Goal: Register for event/course

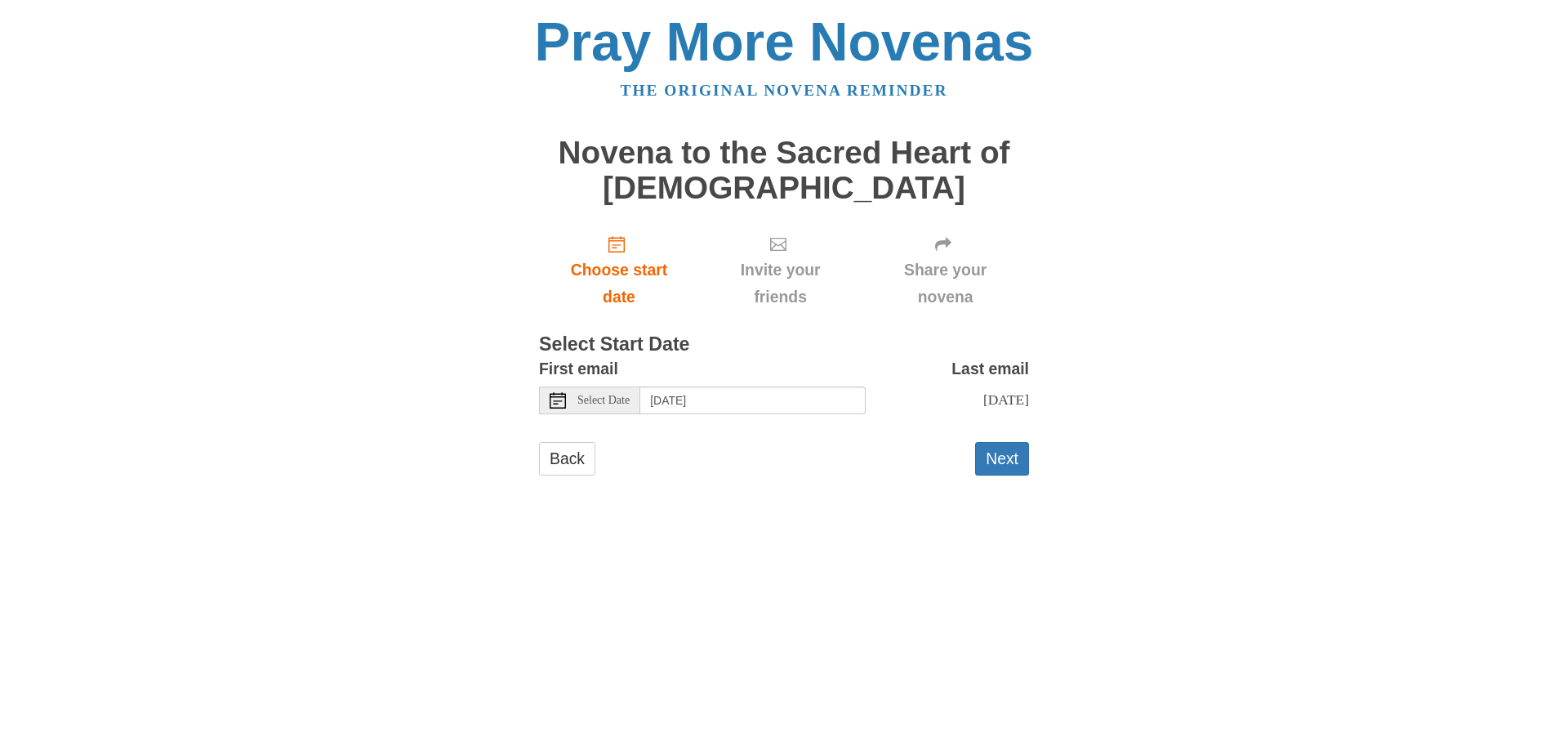
click at [604, 400] on span "Select Date" at bounding box center [603, 401] width 52 height 11
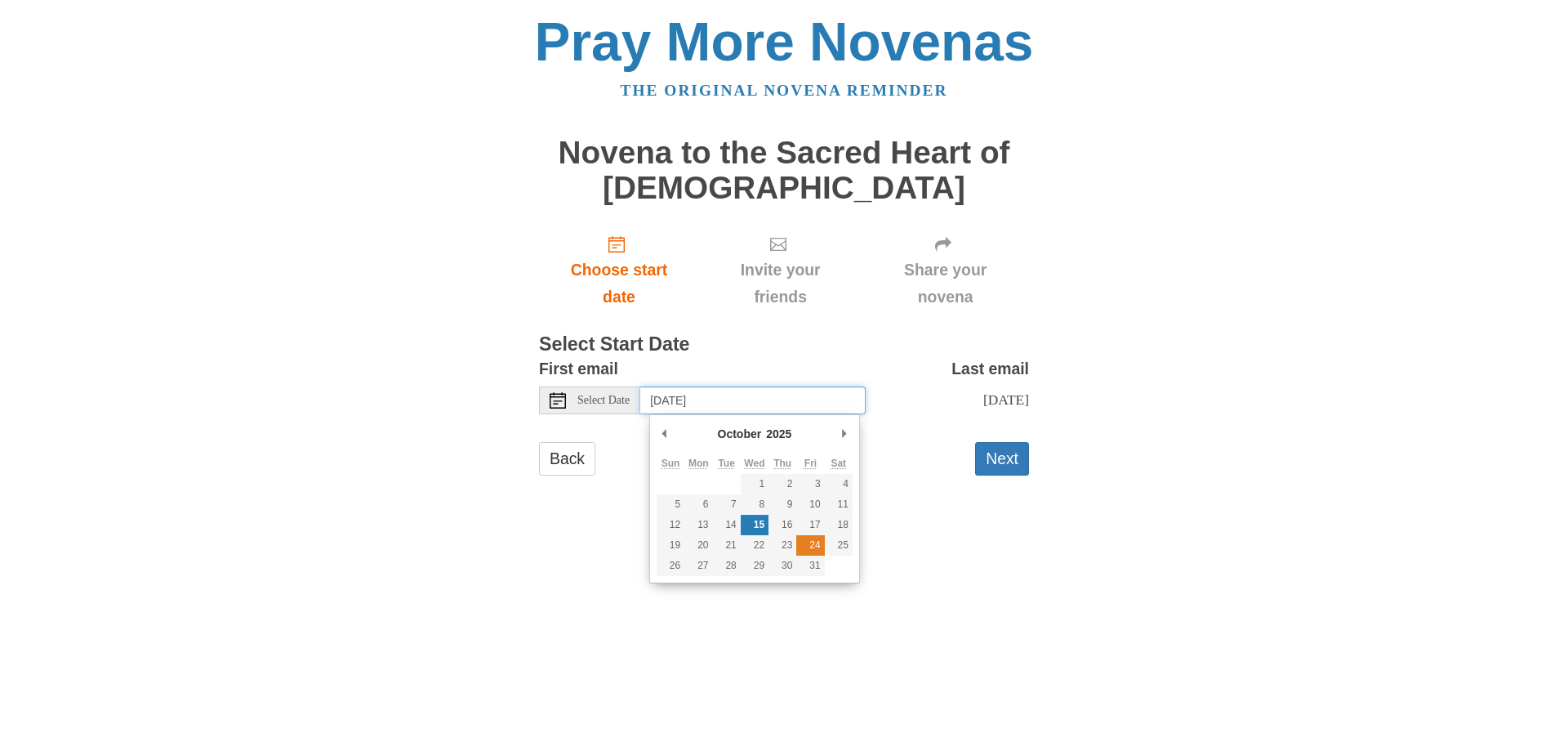
type input "[DATE]"
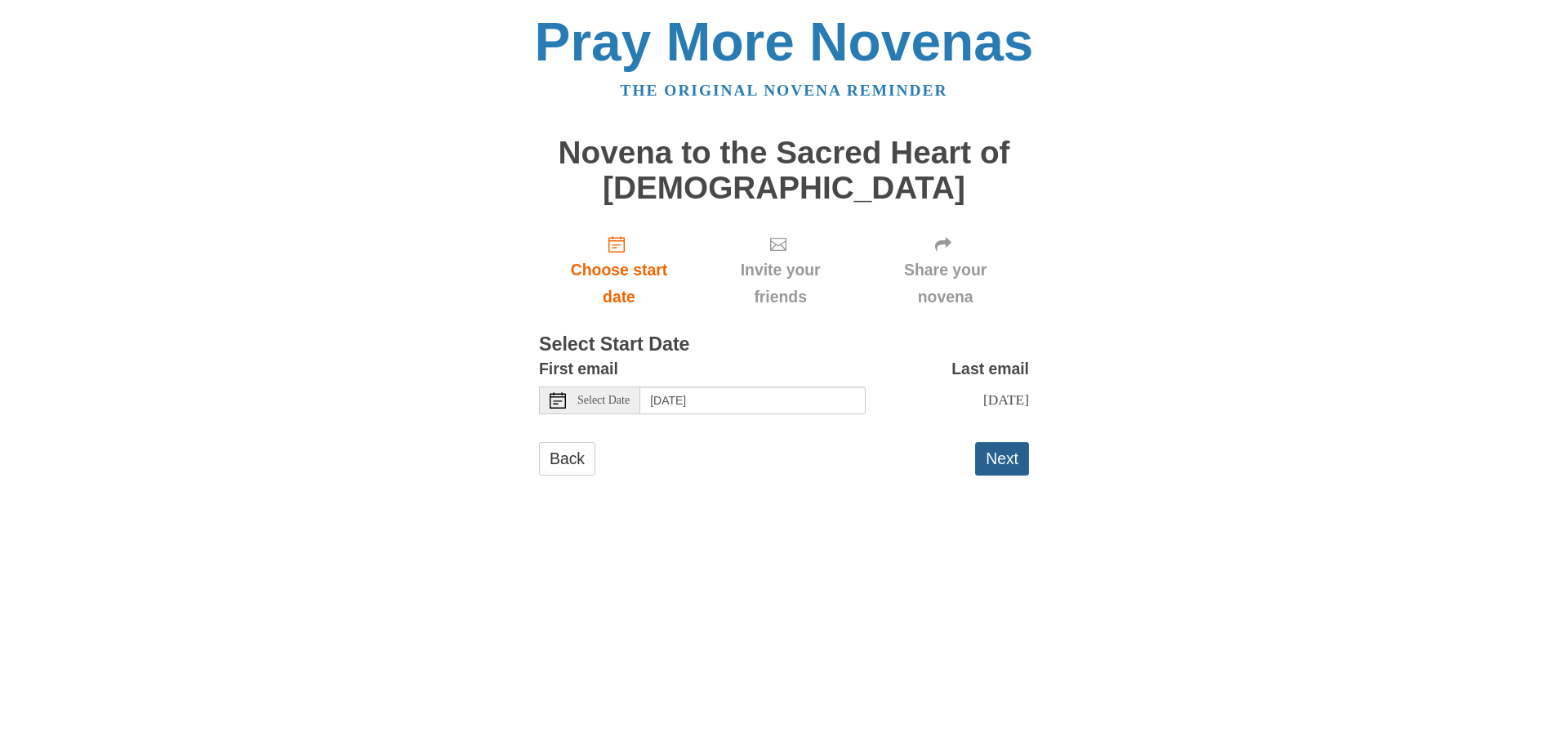
click at [1006, 461] on button "Next" at bounding box center [1002, 458] width 54 height 33
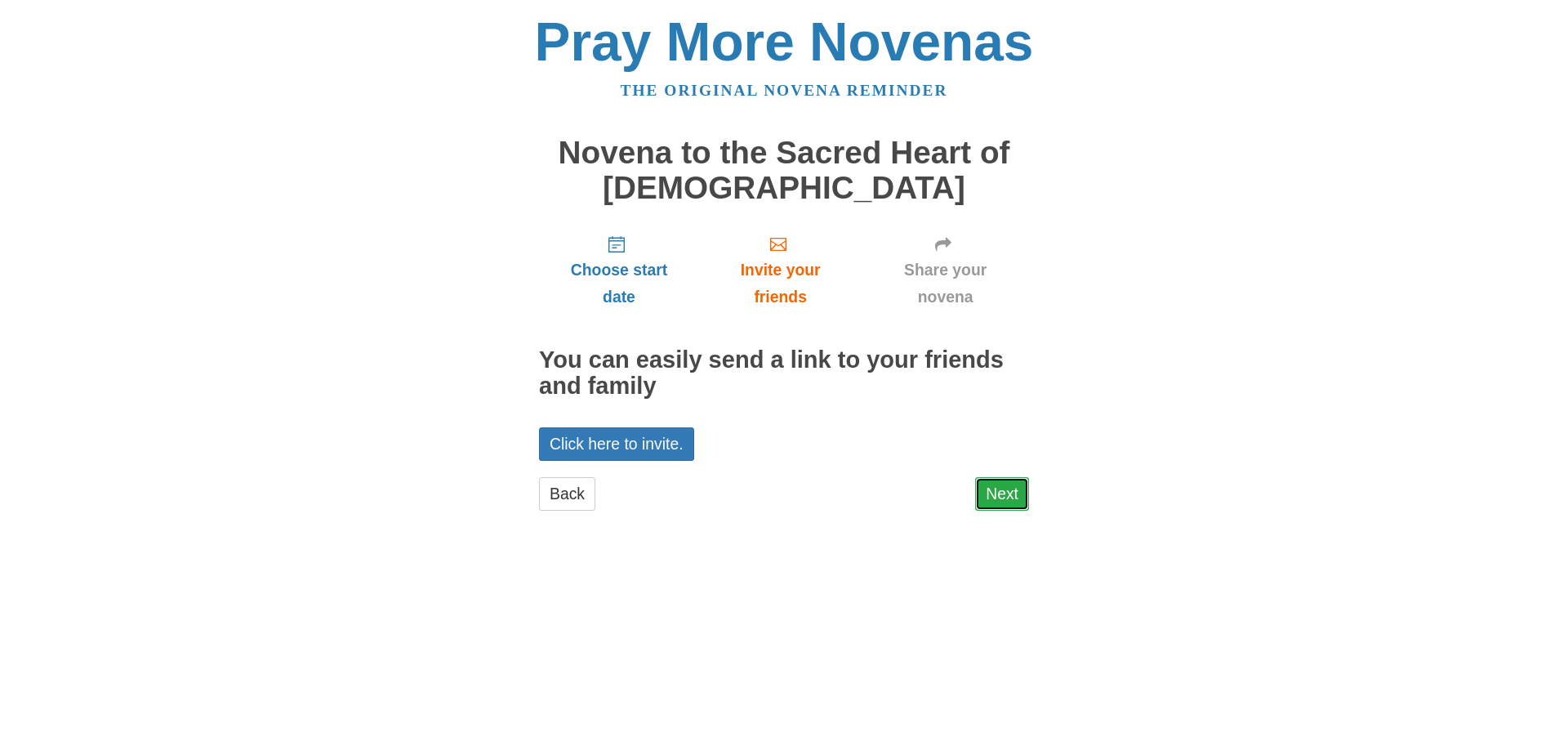
click at [989, 486] on link "Next" at bounding box center [1002, 493] width 54 height 33
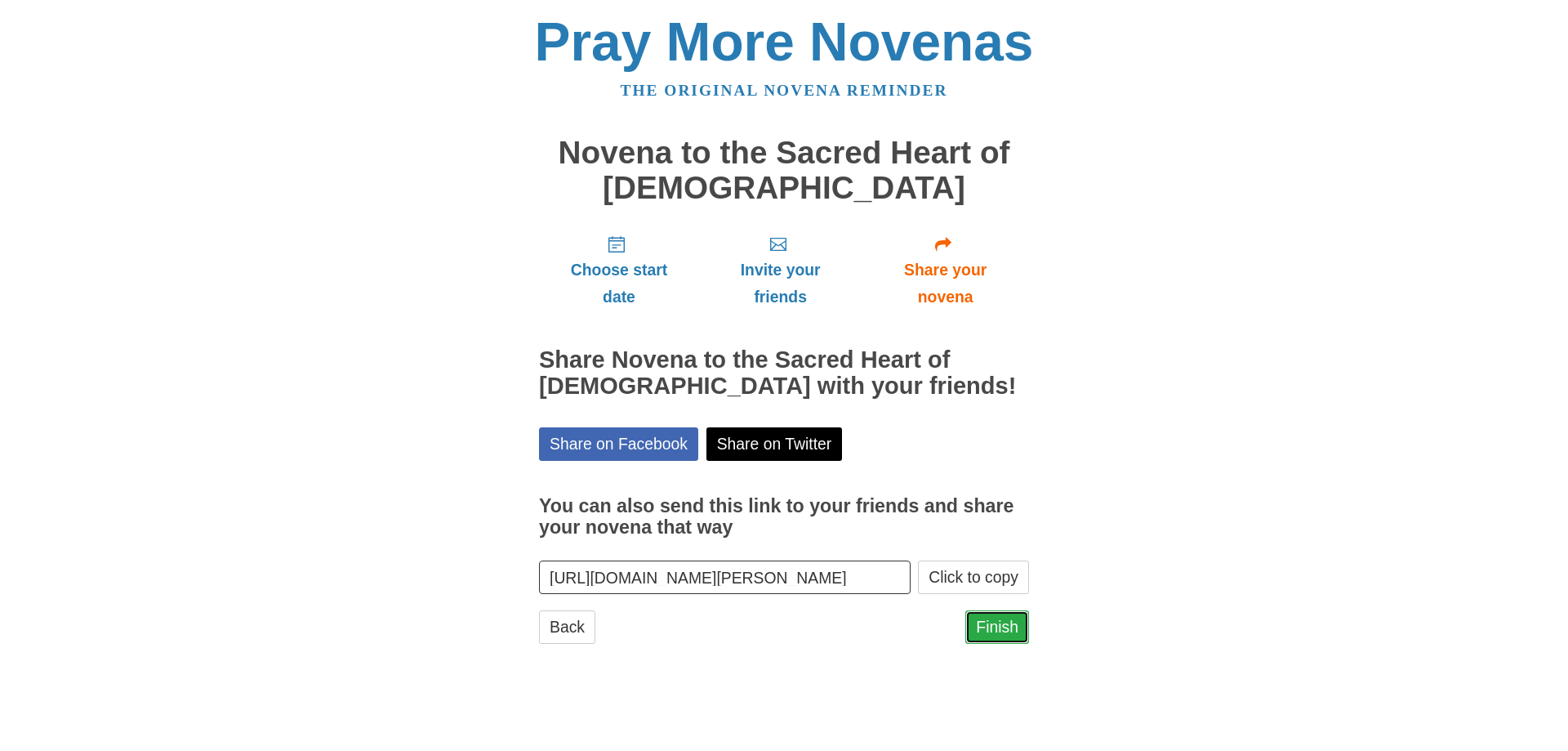
click at [990, 610] on link "Finish" at bounding box center [997, 626] width 63 height 33
